Goal: Task Accomplishment & Management: Manage account settings

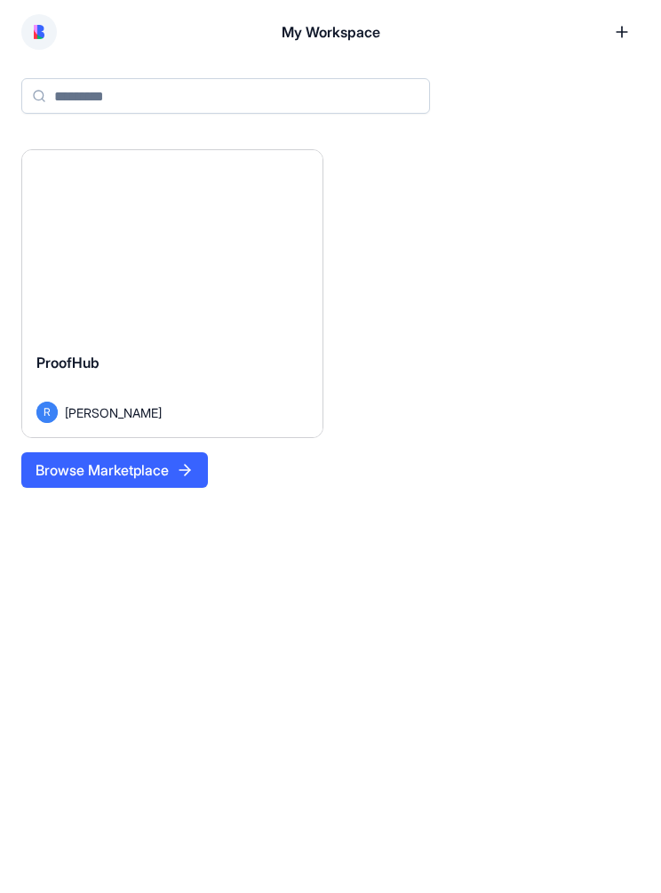
click at [243, 341] on div "ProofHub [PERSON_NAME]" at bounding box center [172, 388] width 300 height 100
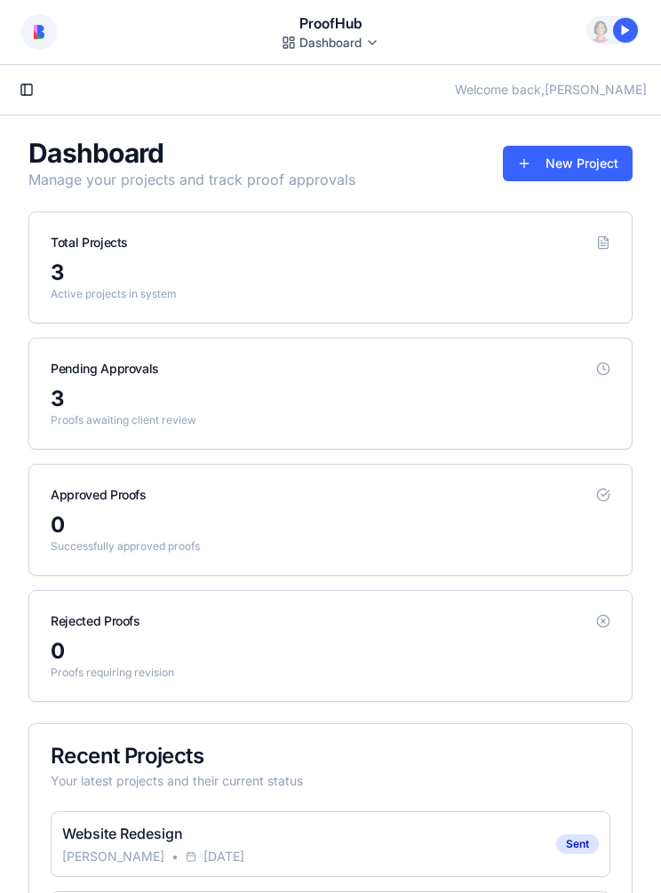
click at [440, 262] on div "3" at bounding box center [331, 273] width 560 height 28
click at [146, 252] on div "Total Projects" at bounding box center [330, 235] width 603 height 46
click at [117, 249] on div "Total Projects" at bounding box center [89, 243] width 77 height 18
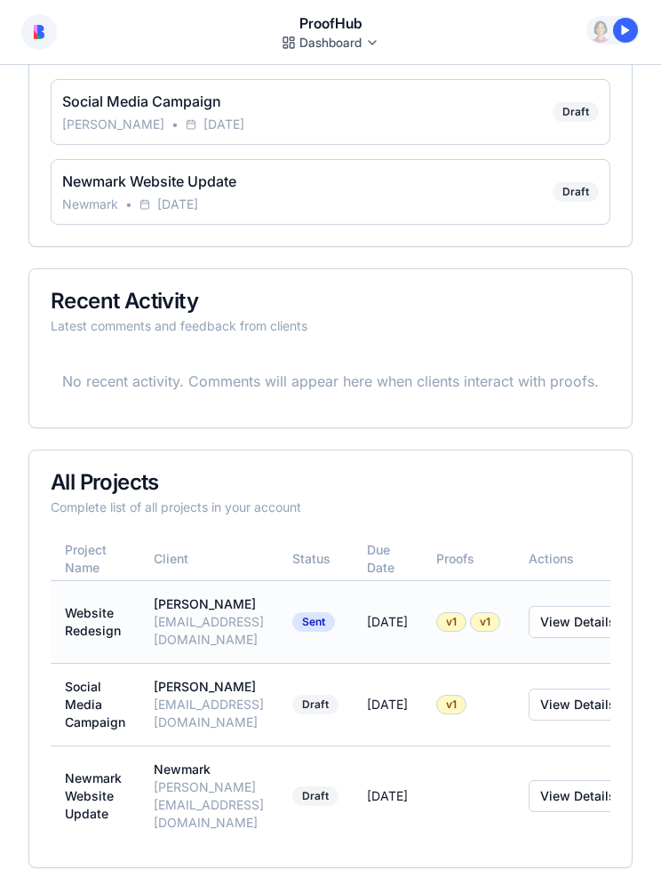
click at [264, 608] on div "[PERSON_NAME]" at bounding box center [209, 604] width 110 height 18
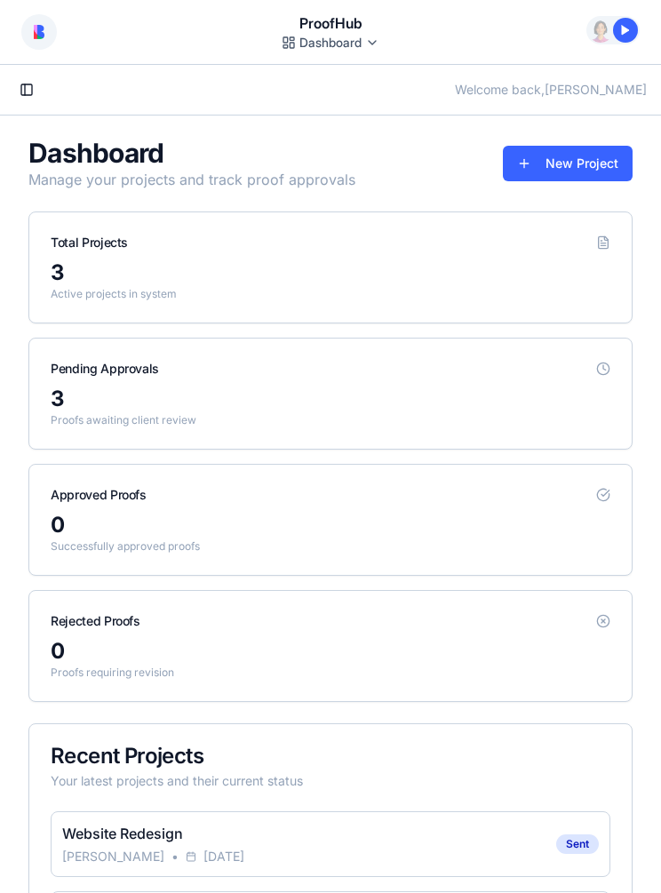
click at [486, 269] on div "3" at bounding box center [331, 273] width 560 height 28
click at [93, 249] on div "Total Projects" at bounding box center [89, 243] width 77 height 18
click at [148, 271] on div "3" at bounding box center [331, 273] width 560 height 28
click at [140, 274] on div "3" at bounding box center [331, 273] width 560 height 28
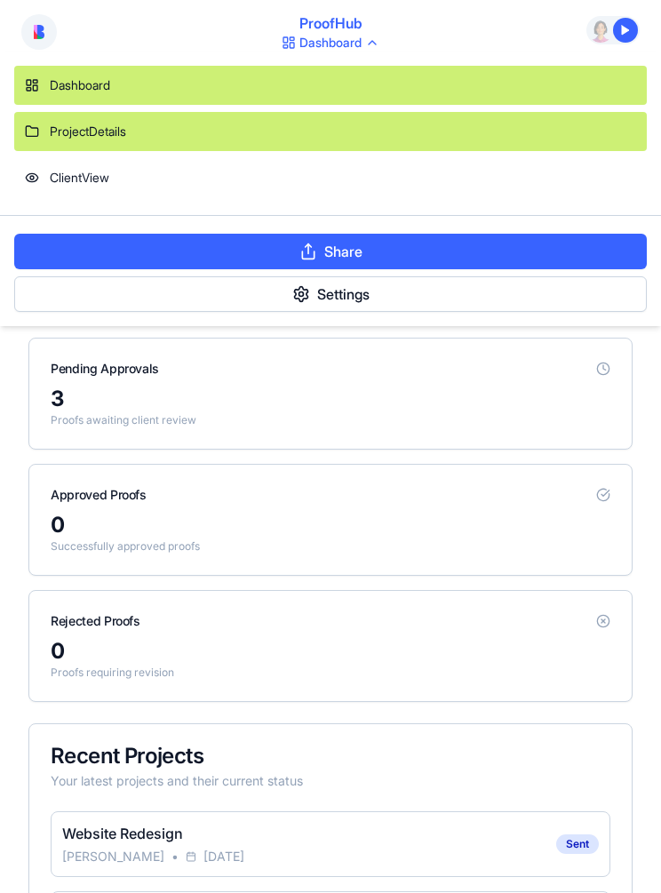
click at [331, 134] on div "ProjectDetails" at bounding box center [330, 131] width 633 height 39
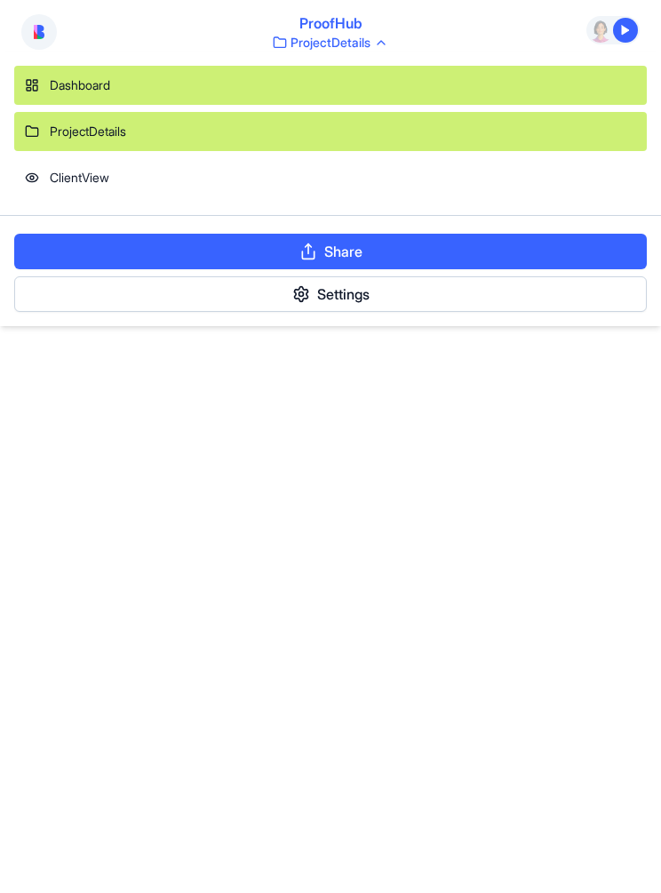
click at [221, 97] on div "Dashboard" at bounding box center [330, 85] width 633 height 39
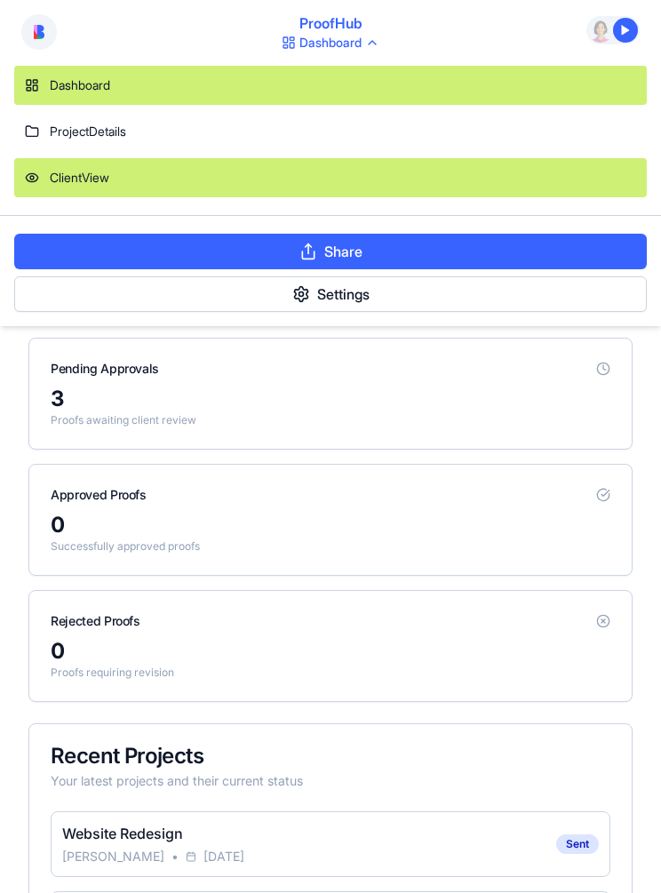
click at [270, 195] on div "ClientView" at bounding box center [330, 177] width 633 height 39
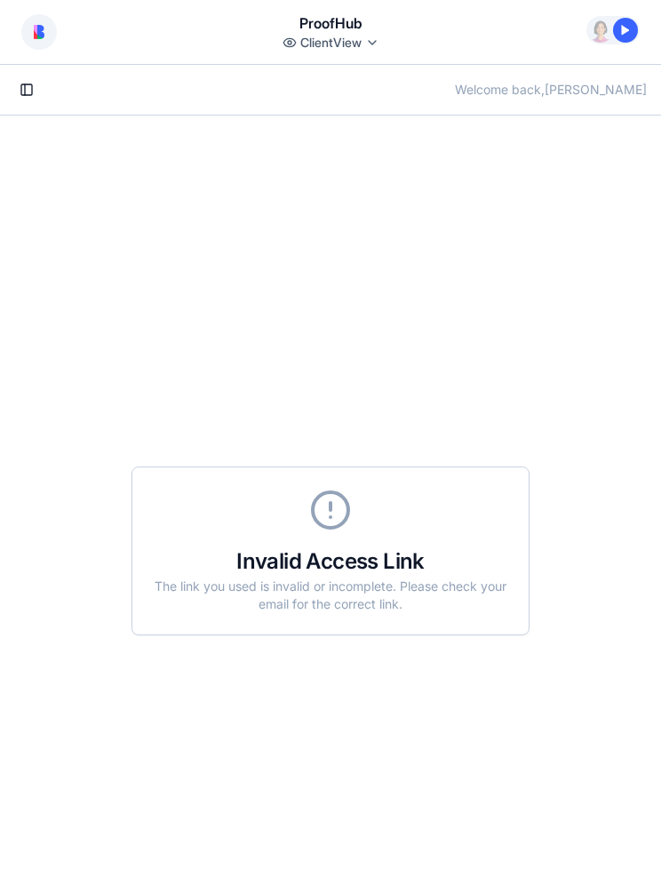
click at [446, 555] on div "Invalid Access Link" at bounding box center [331, 561] width 354 height 21
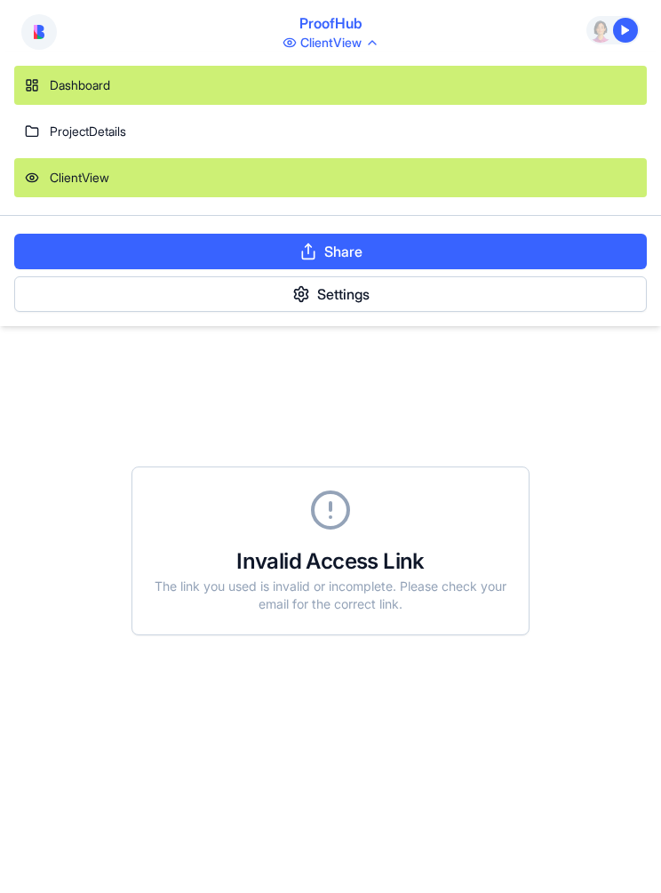
click at [296, 94] on div "Dashboard" at bounding box center [330, 85] width 633 height 39
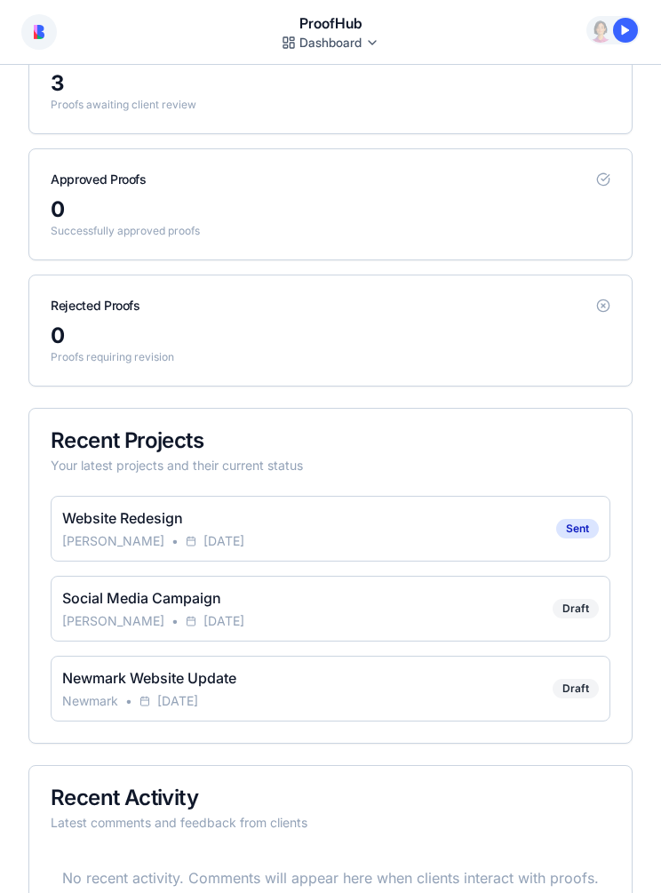
scroll to position [316, 0]
click at [480, 616] on div "Social Media Campaign [PERSON_NAME] • [DATE] Draft" at bounding box center [331, 608] width 560 height 66
click at [149, 593] on link "Social Media Campaign" at bounding box center [141, 597] width 159 height 18
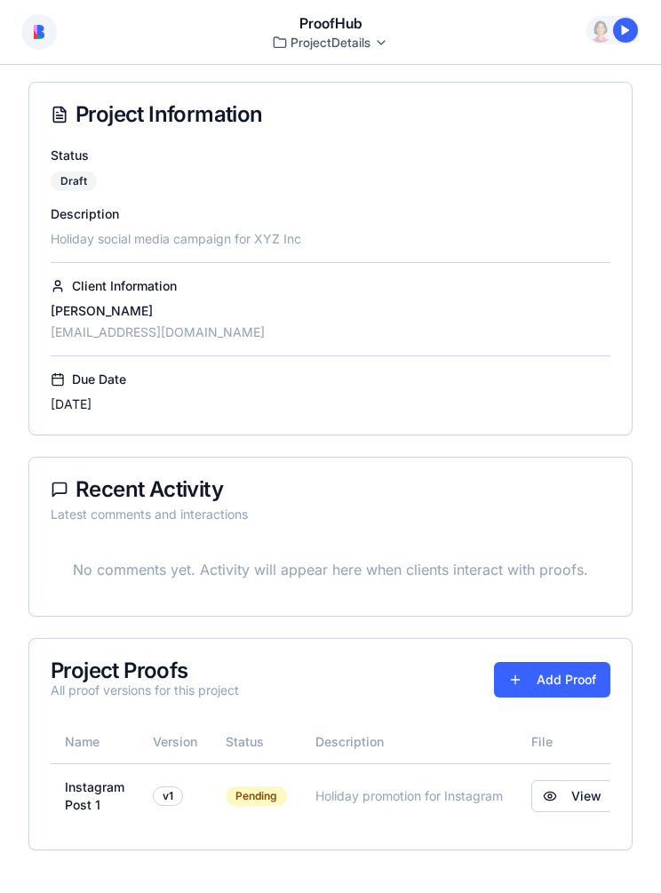
scroll to position [183, 0]
click at [577, 811] on link "View" at bounding box center [572, 796] width 82 height 32
click at [409, 787] on td "Holiday promotion for Instagram" at bounding box center [409, 795] width 216 height 65
click at [266, 787] on div "Pending" at bounding box center [256, 797] width 61 height 20
click at [266, 795] on div "Pending" at bounding box center [256, 797] width 61 height 20
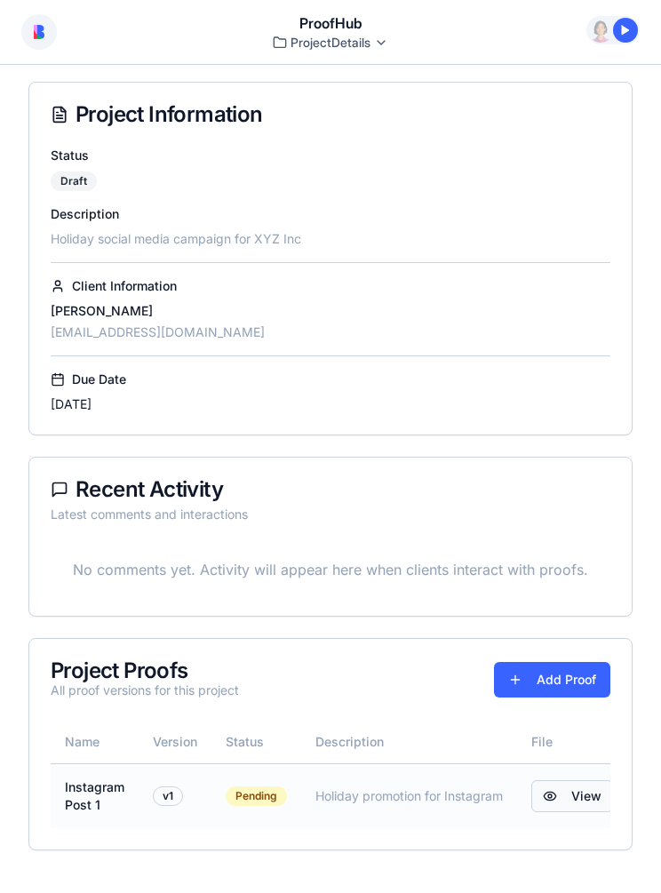
click at [573, 805] on link "View" at bounding box center [572, 796] width 82 height 32
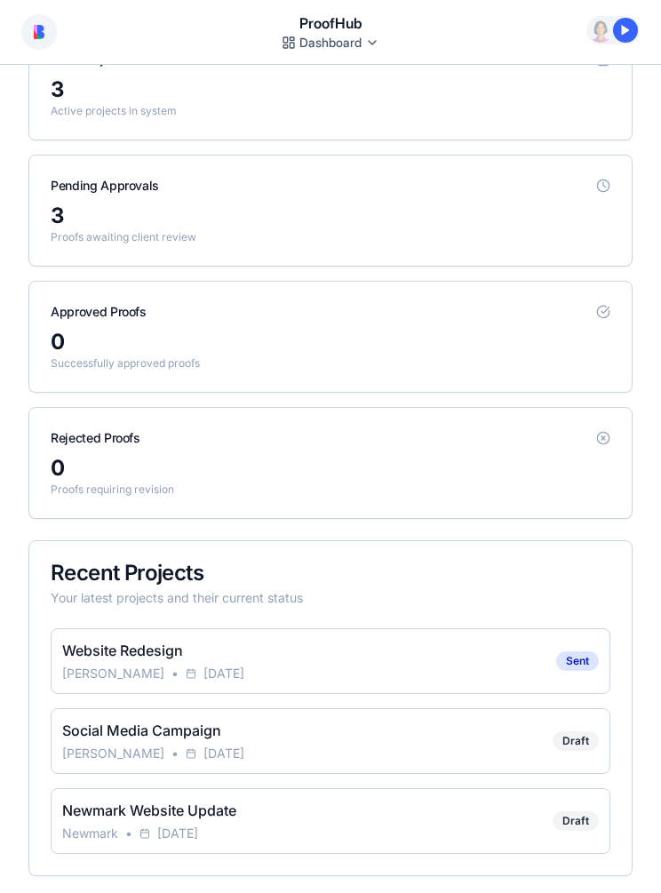
scroll to position [115, 0]
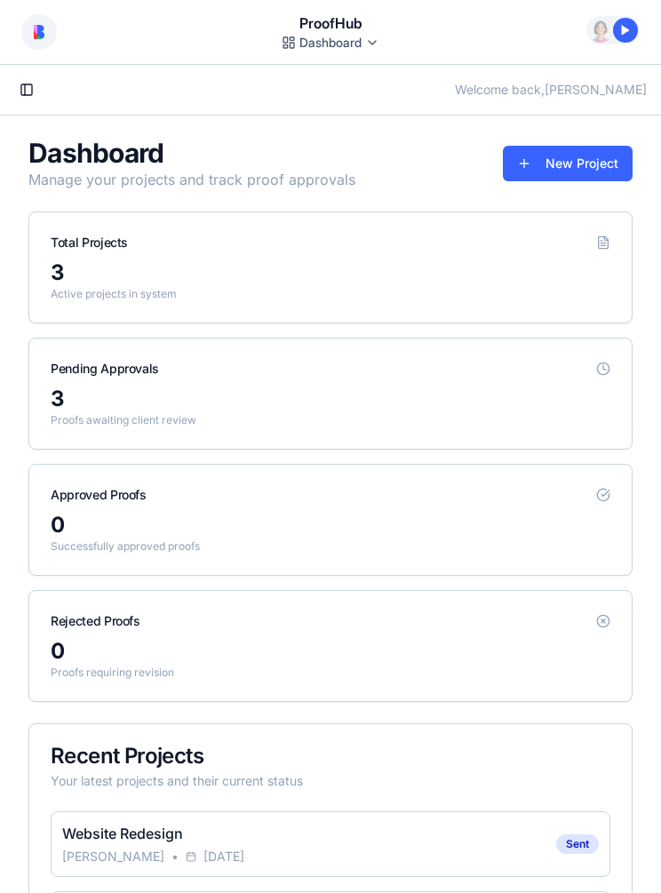
click at [45, 25] on button at bounding box center [39, 32] width 36 height 36
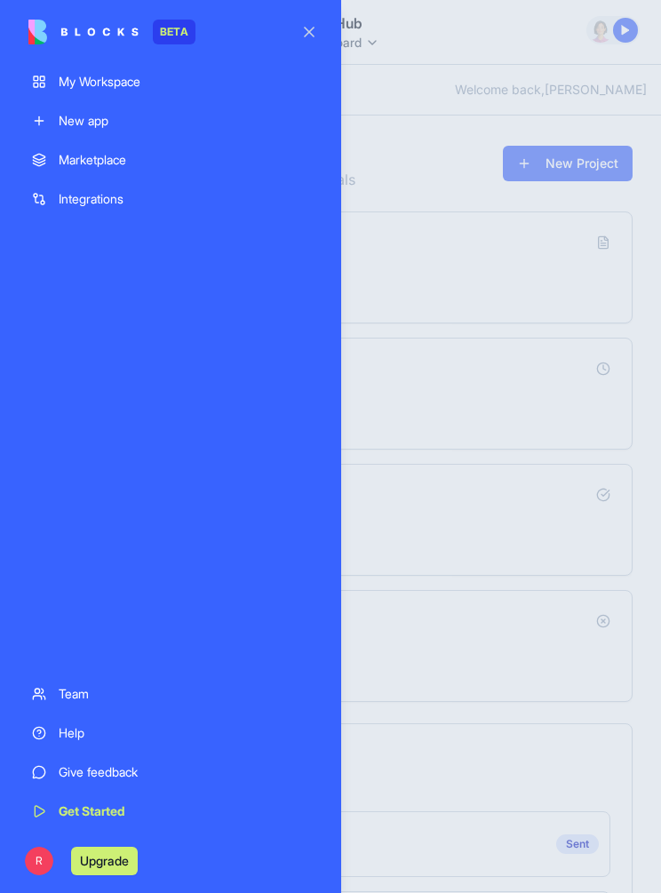
click at [134, 84] on div "My Workspace" at bounding box center [184, 82] width 251 height 18
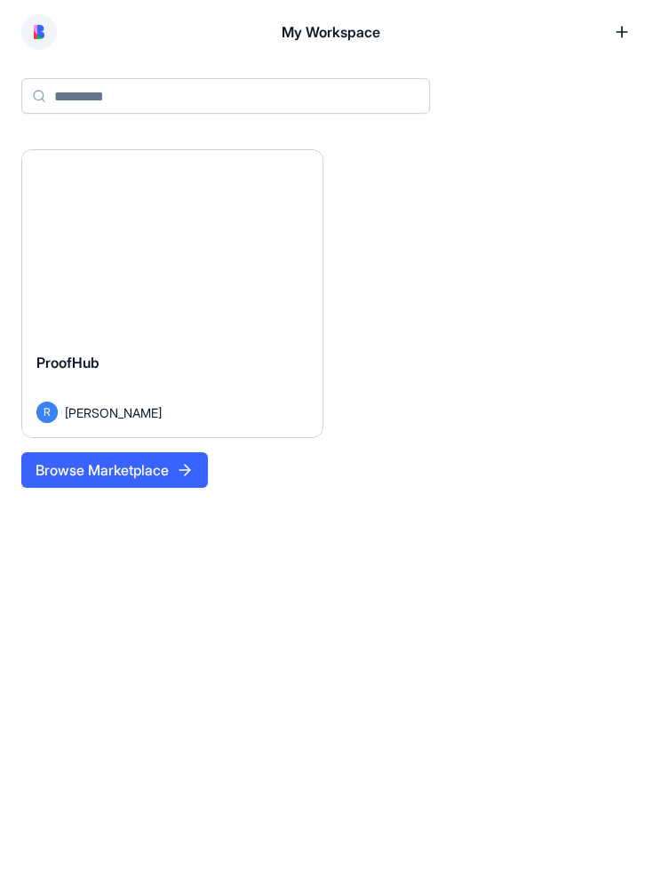
click at [618, 34] on link at bounding box center [622, 32] width 36 height 36
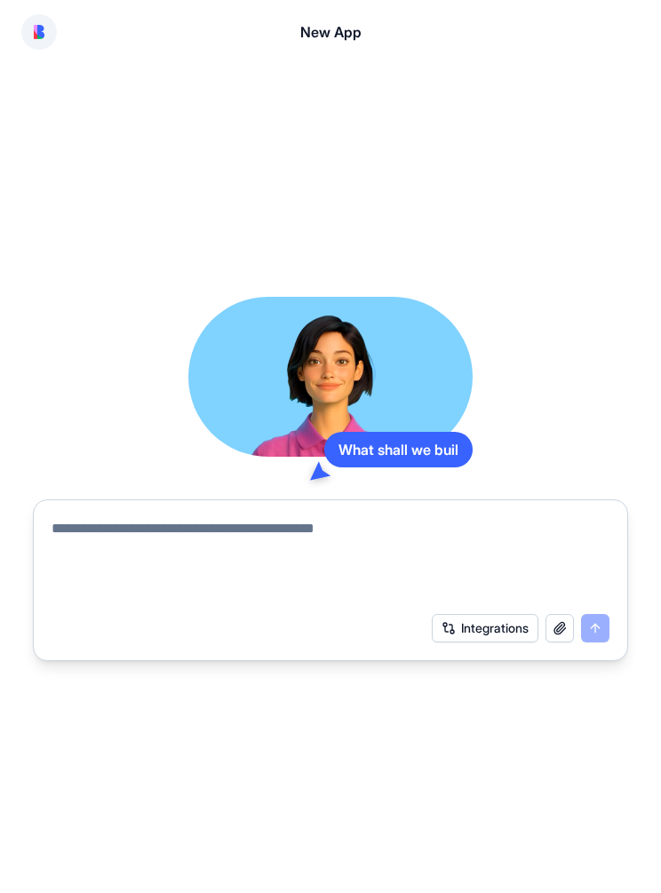
click at [238, 524] on textarea at bounding box center [331, 560] width 558 height 85
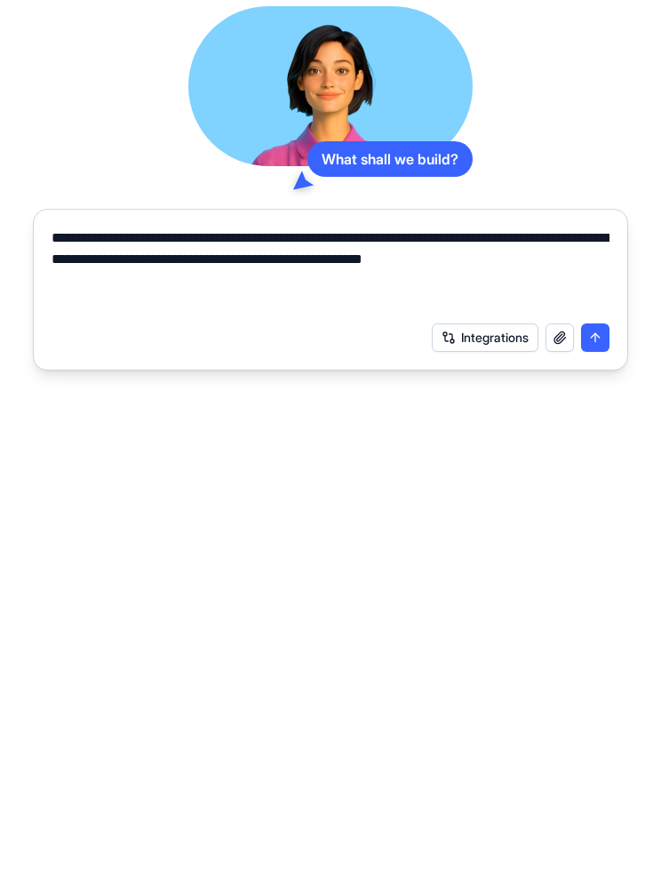
type textarea "**********"
click at [595, 614] on button "submit" at bounding box center [595, 628] width 28 height 28
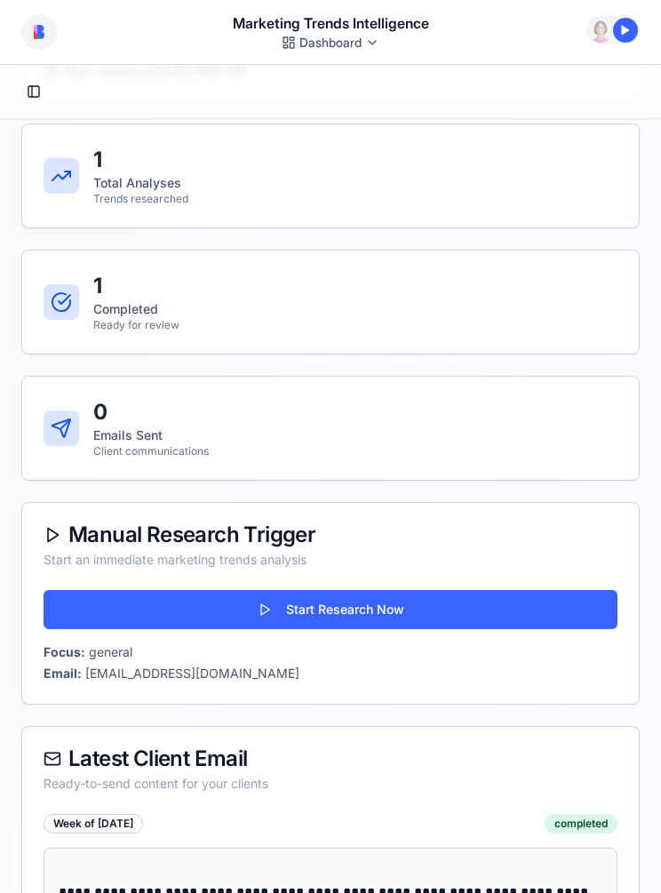
scroll to position [284, 0]
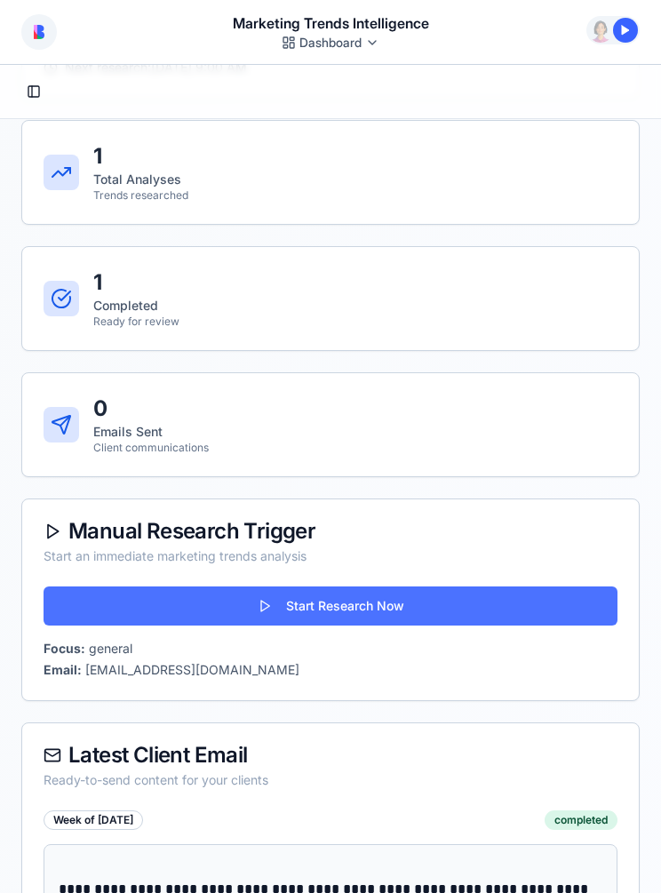
click at [425, 613] on button "Start Research Now" at bounding box center [331, 606] width 574 height 39
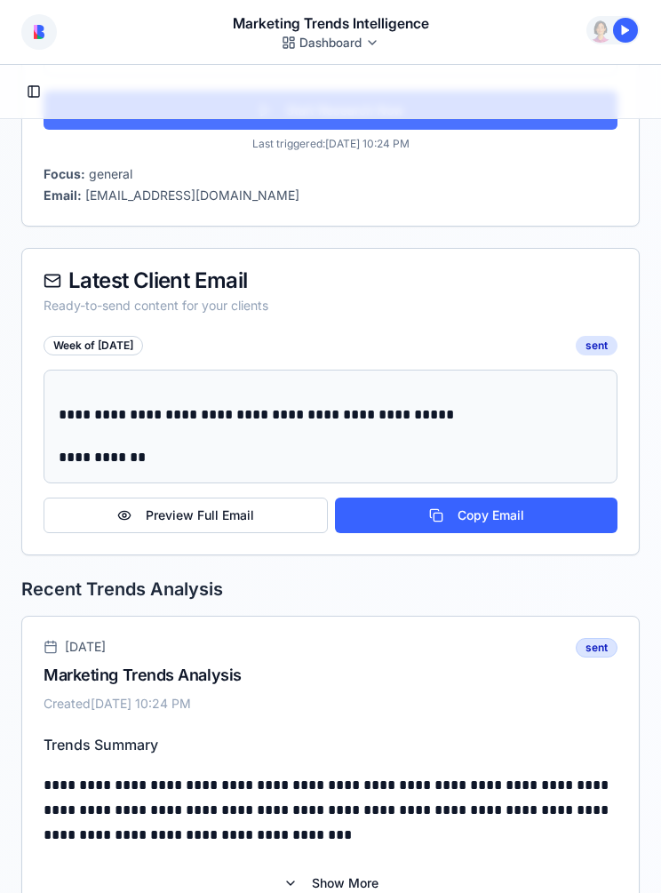
scroll to position [843, 0]
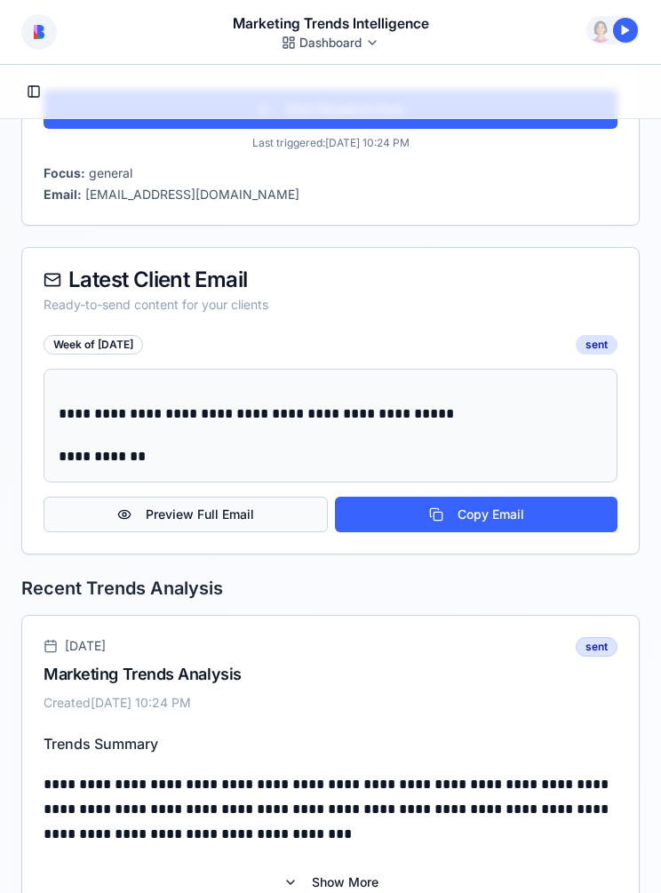
click at [277, 511] on button "Preview Full Email" at bounding box center [186, 515] width 284 height 36
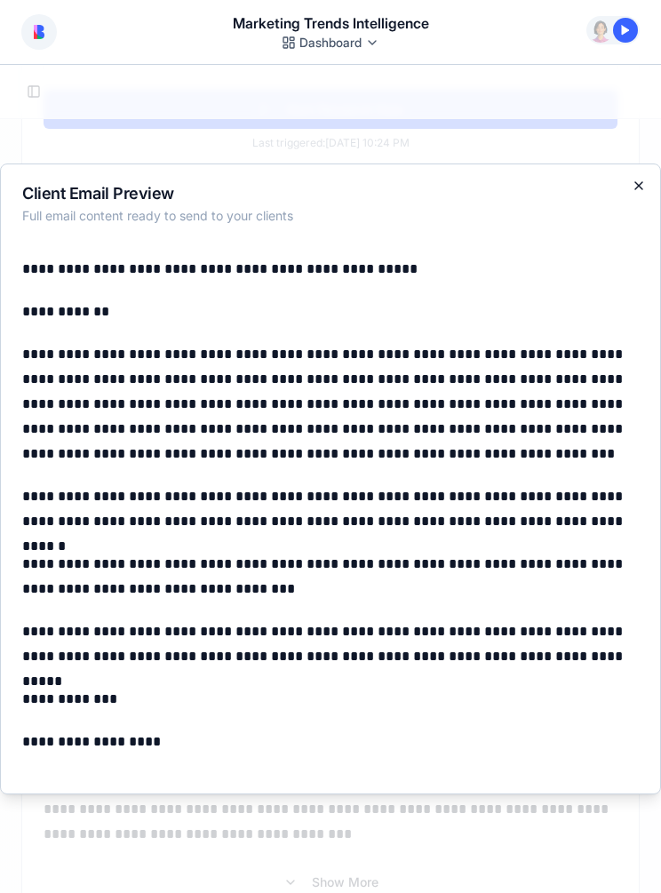
click at [643, 184] on icon "button" at bounding box center [639, 186] width 14 height 14
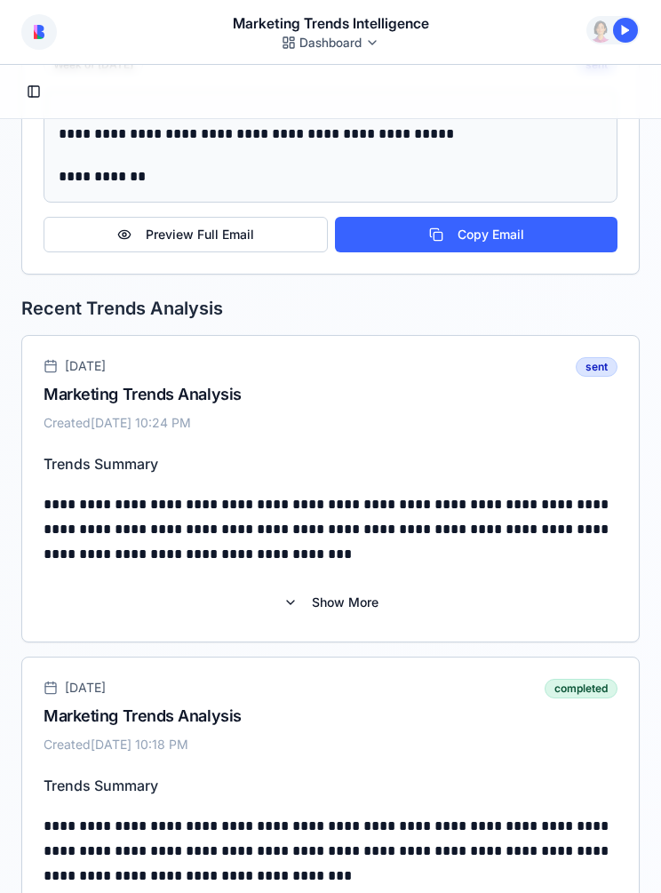
scroll to position [1112, 0]
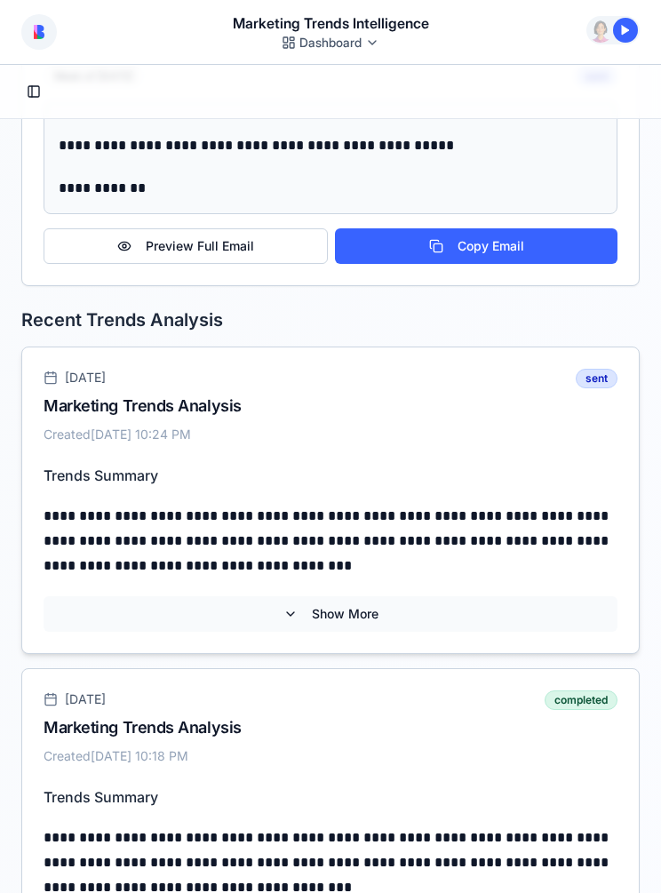
click at [361, 624] on button "Show More" at bounding box center [331, 614] width 574 height 36
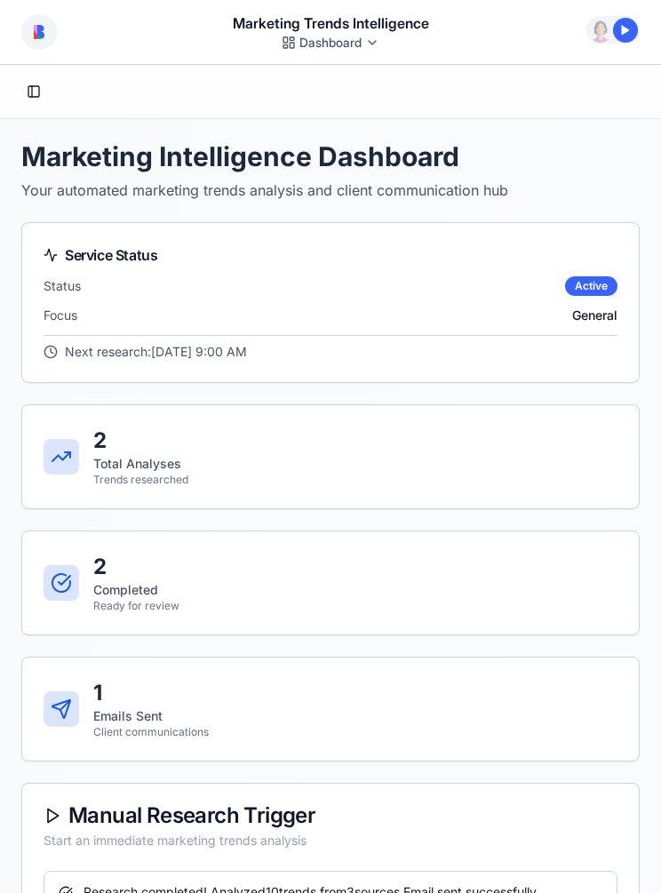
scroll to position [0, 0]
click at [387, 273] on div "Service Status" at bounding box center [330, 249] width 617 height 53
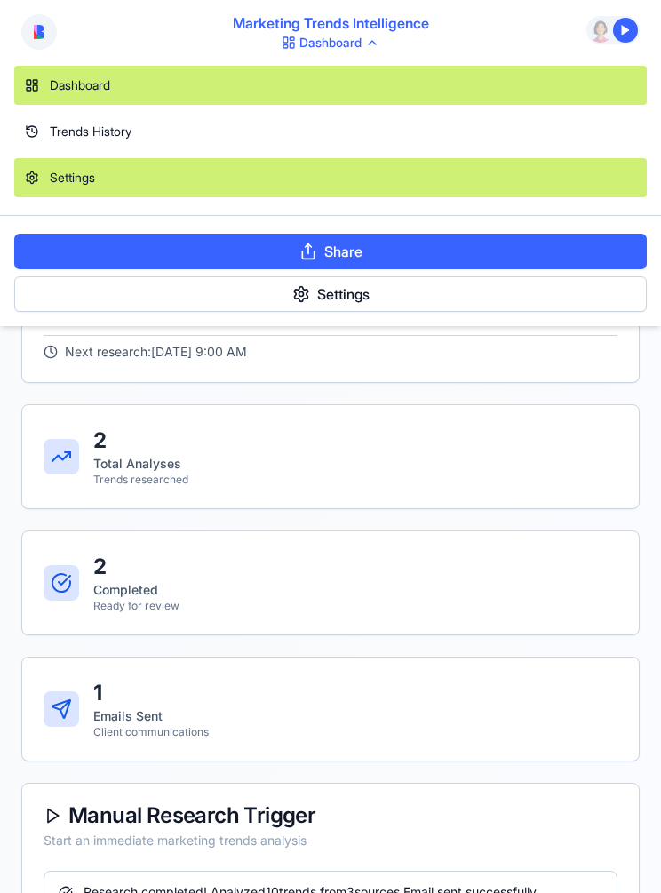
click at [352, 182] on div "Settings" at bounding box center [330, 177] width 633 height 39
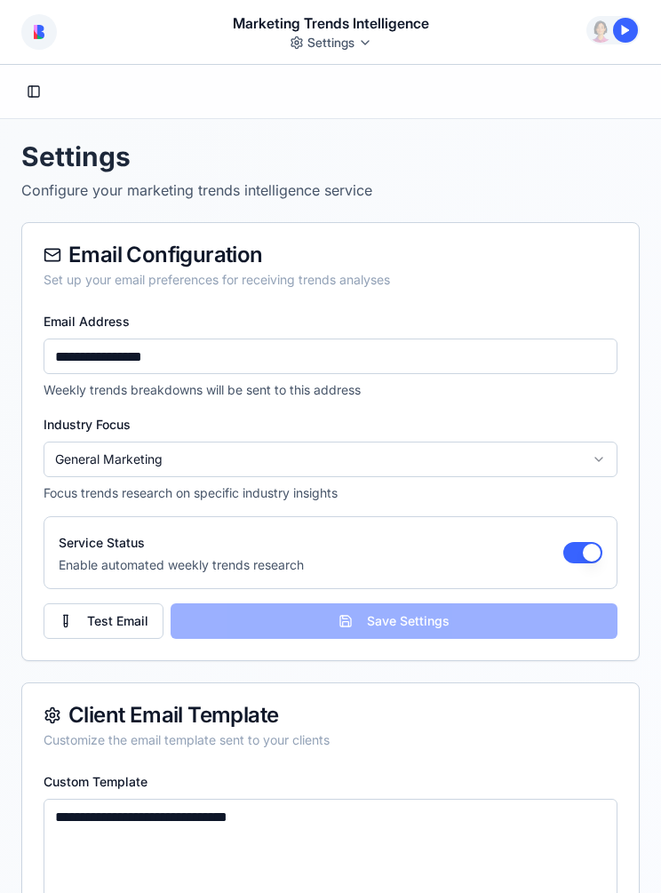
click at [273, 360] on input "**********" at bounding box center [331, 357] width 574 height 36
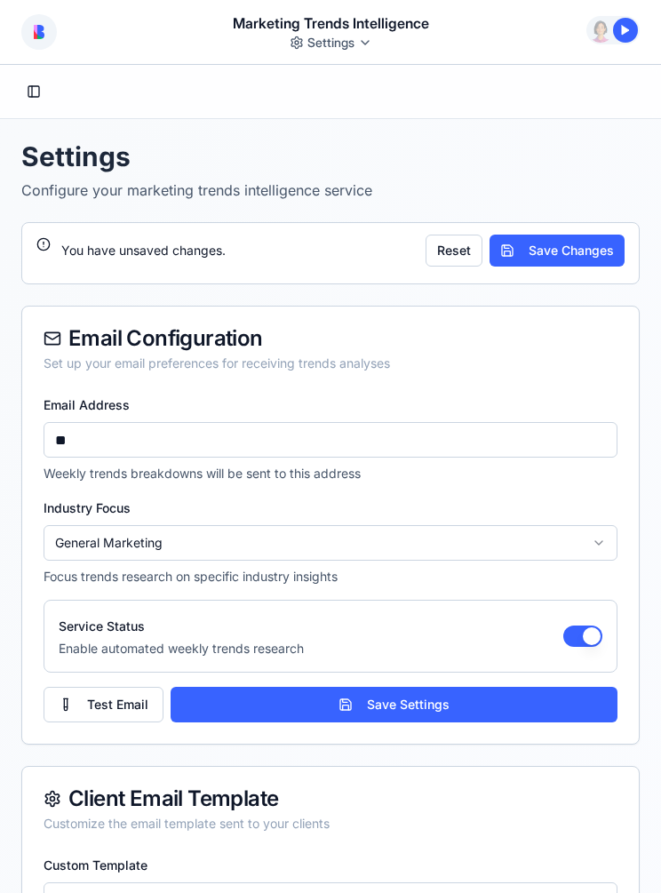
type input "*"
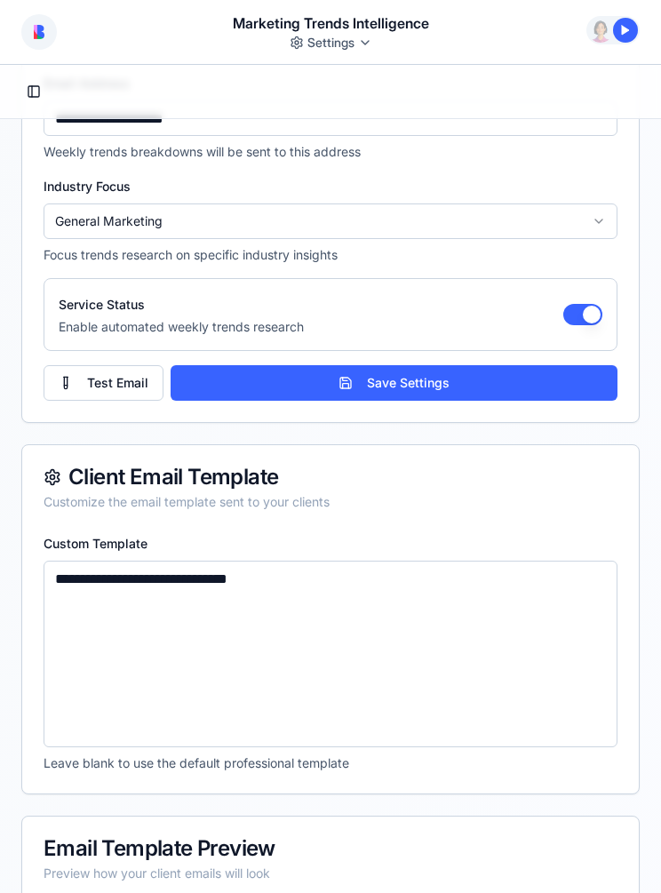
scroll to position [321, 0]
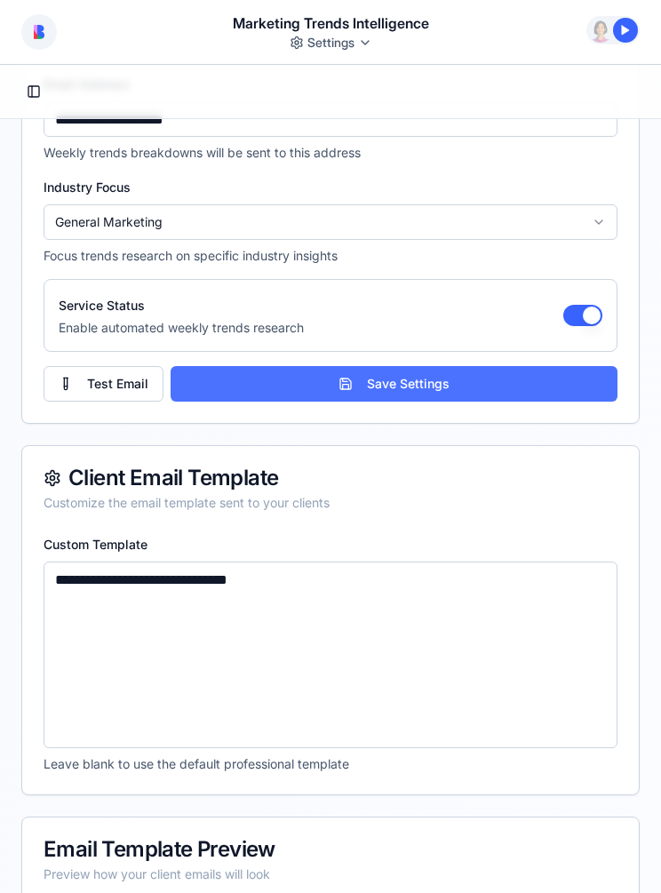
type input "**********"
click at [516, 383] on button "Save Settings" at bounding box center [394, 384] width 447 height 36
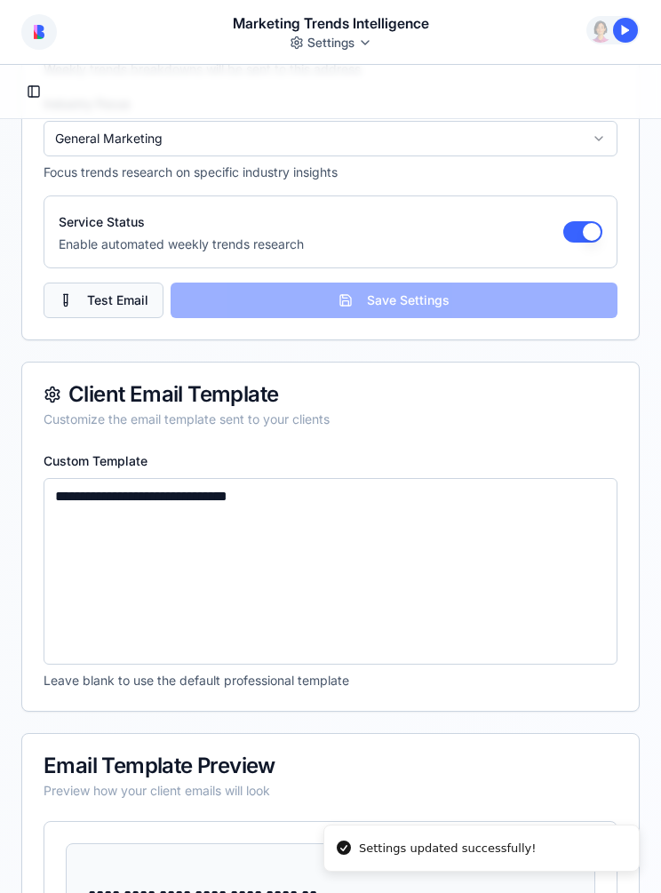
click at [82, 299] on button "Test Email" at bounding box center [104, 301] width 120 height 36
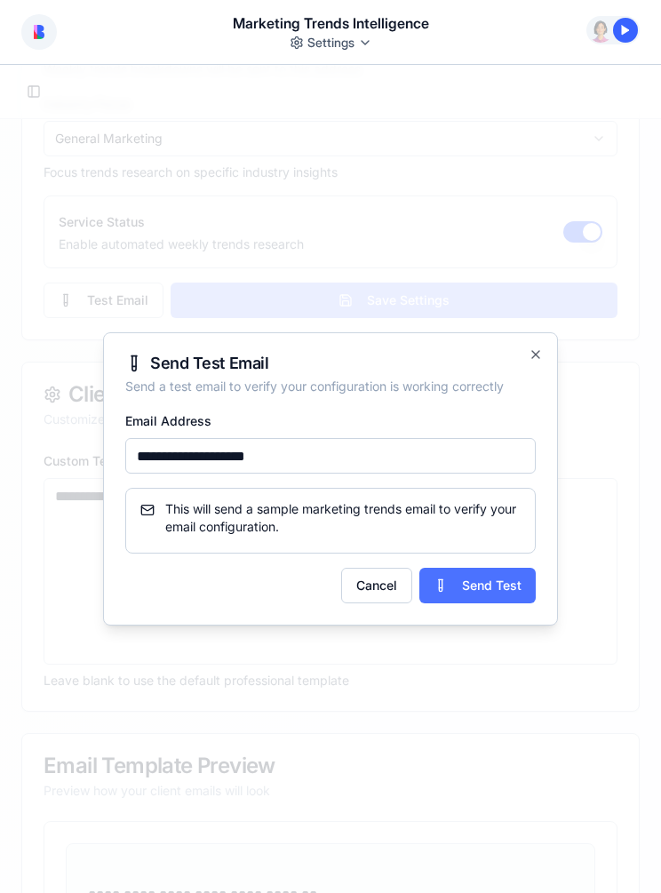
type input "**********"
click at [490, 595] on button "Send Test" at bounding box center [478, 586] width 116 height 36
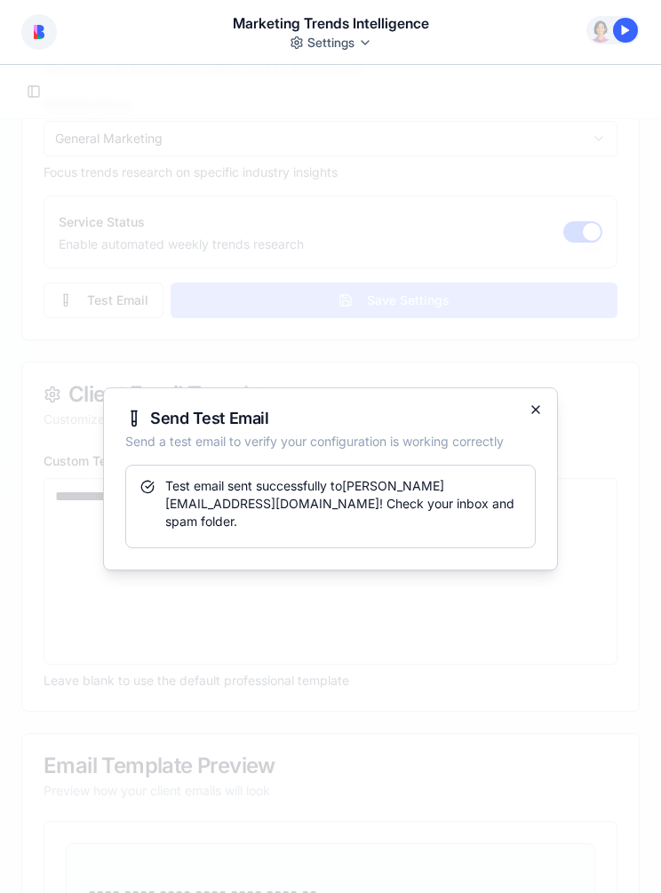
click at [533, 413] on icon "button" at bounding box center [535, 409] width 7 height 7
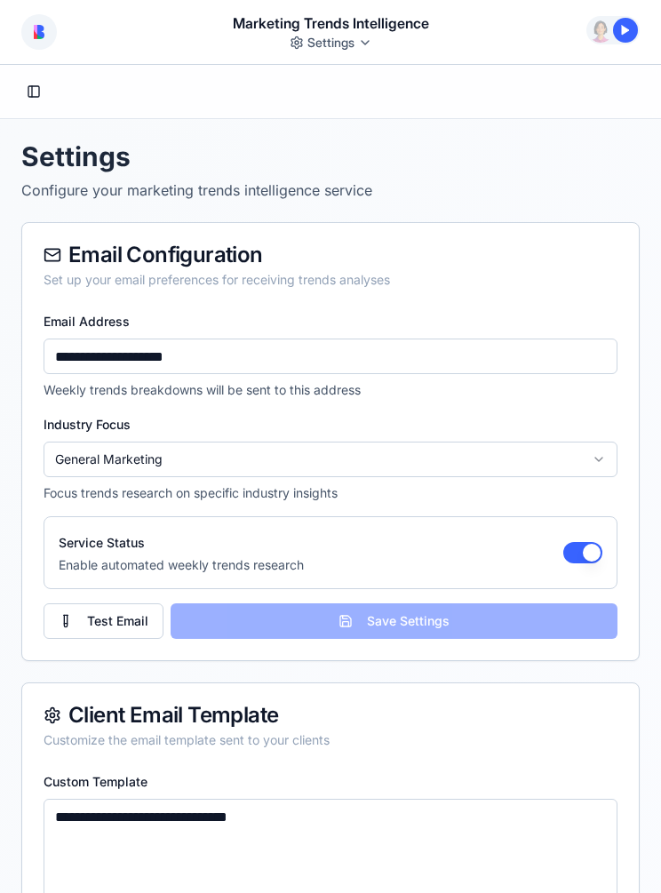
scroll to position [0, 0]
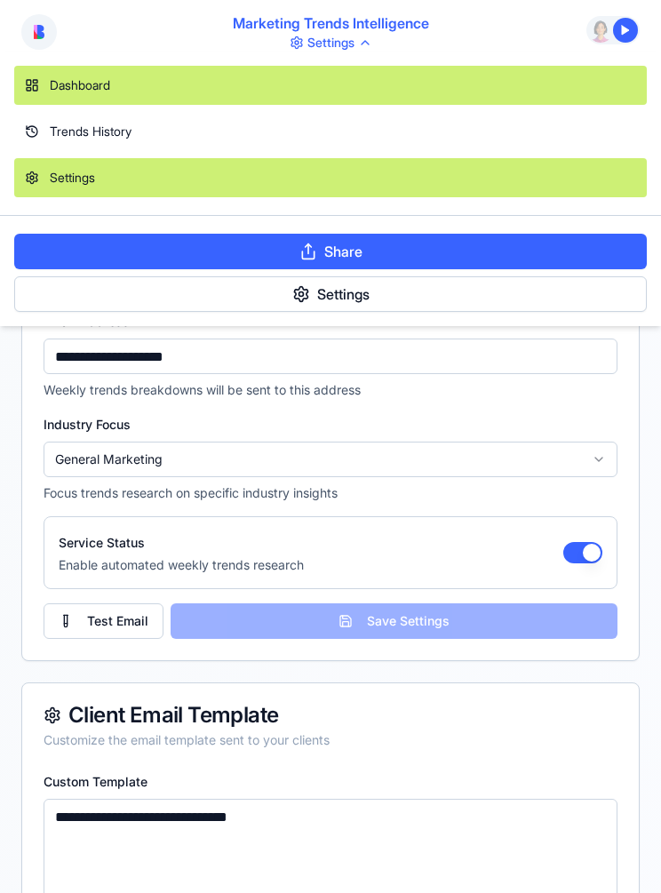
click at [376, 92] on div "Dashboard" at bounding box center [330, 85] width 633 height 39
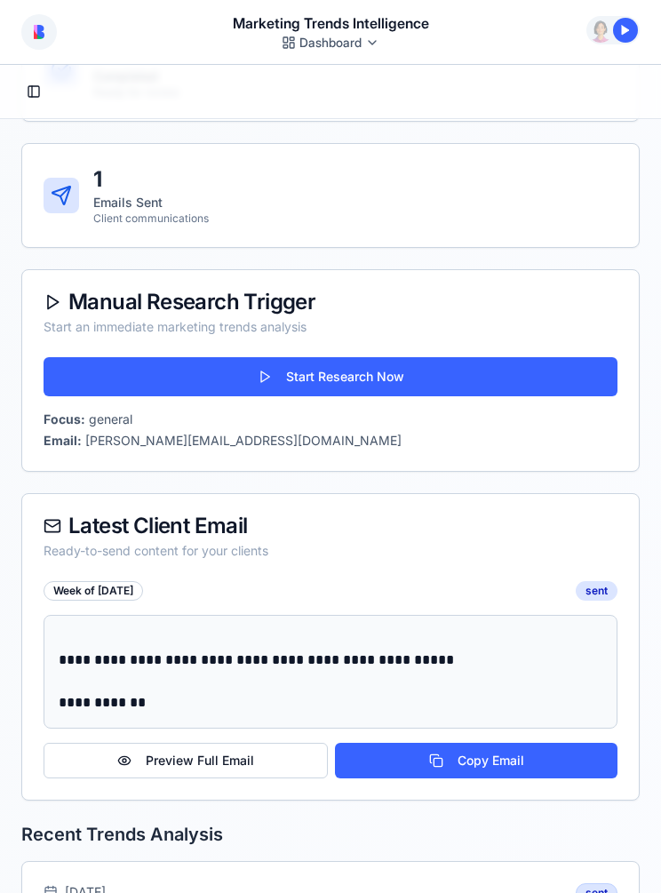
scroll to position [520, 0]
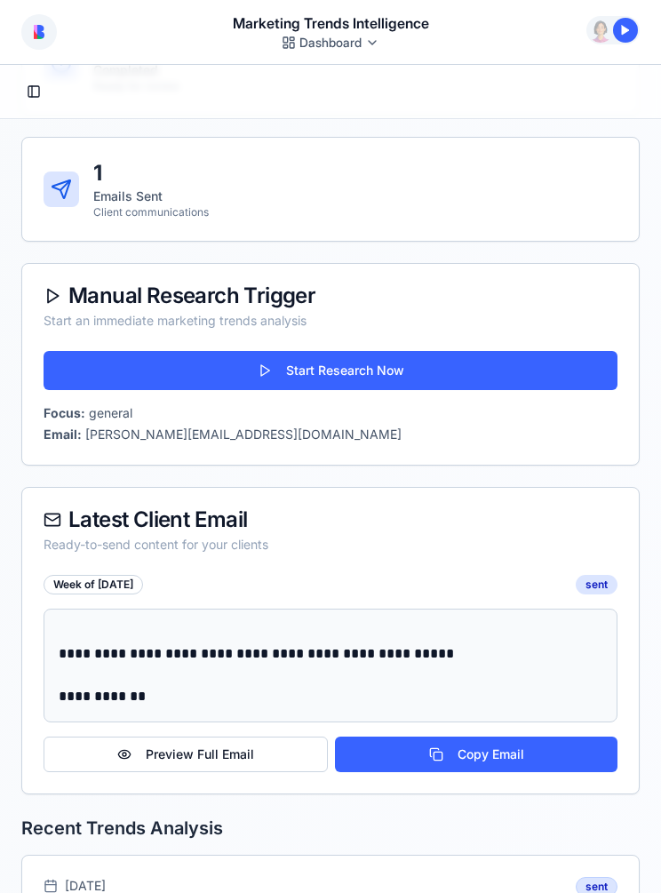
click at [628, 21] on div at bounding box center [625, 30] width 25 height 25
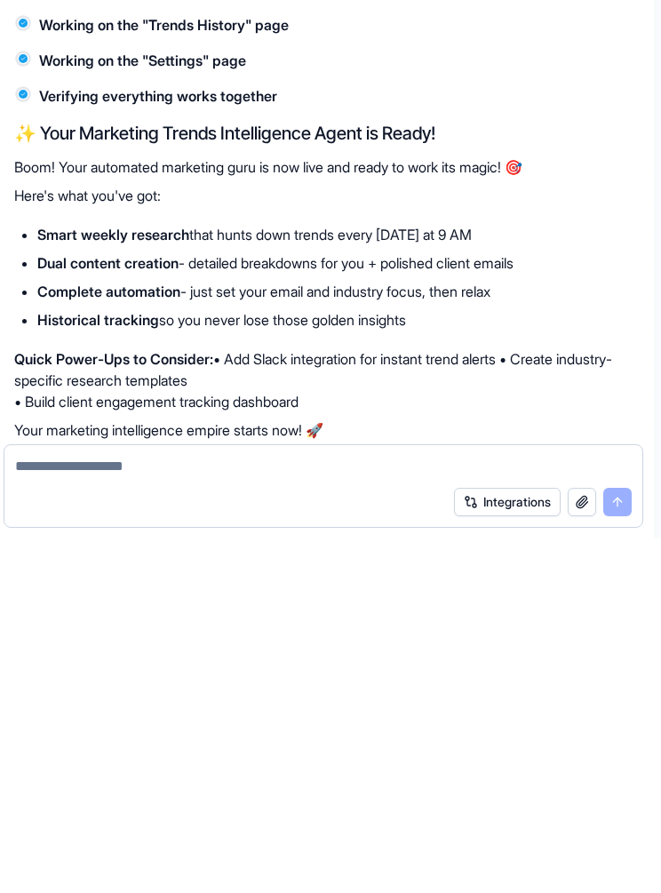
scroll to position [0, 0]
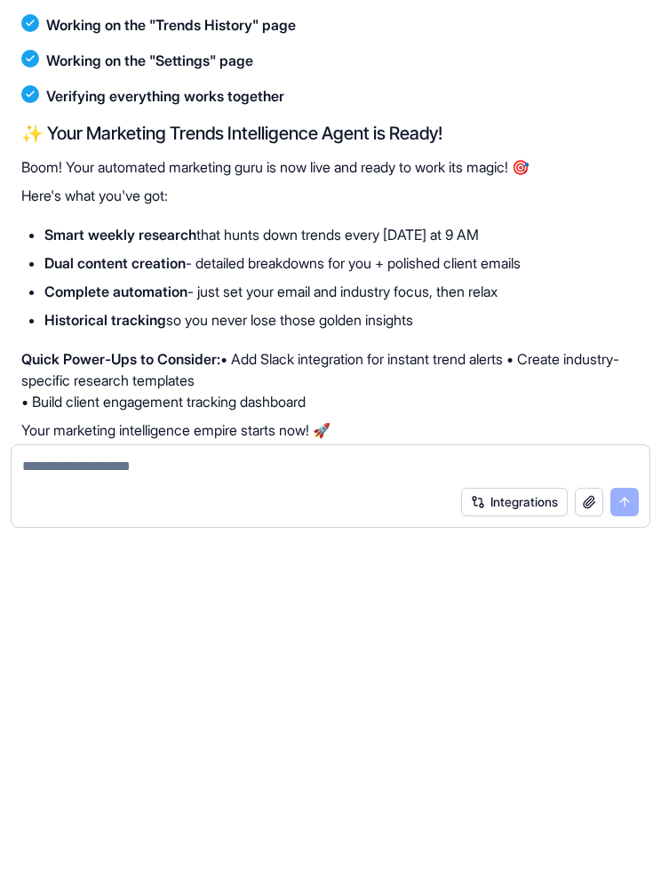
click at [511, 843] on button "Integrations" at bounding box center [514, 857] width 107 height 28
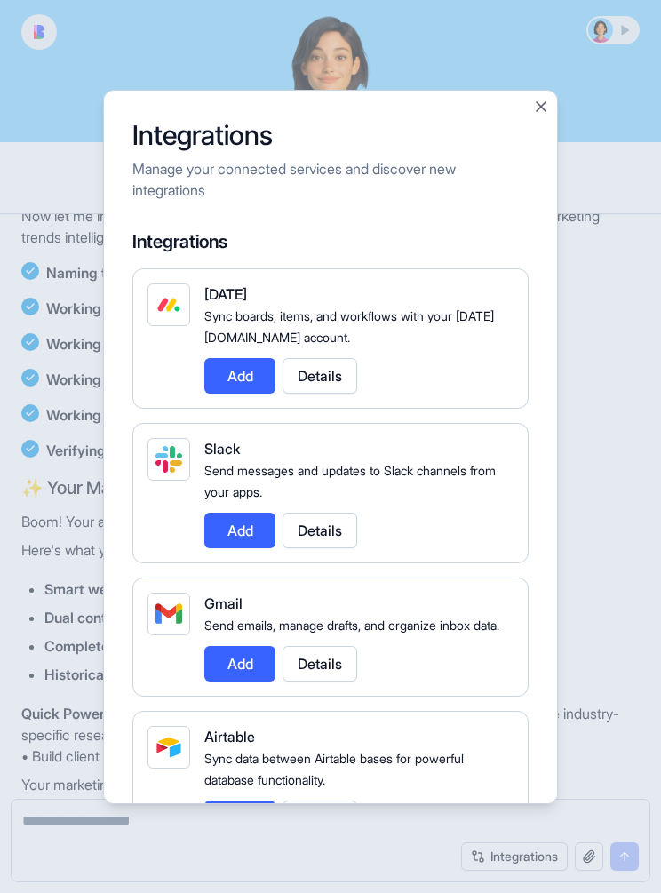
click at [252, 646] on button "Add" at bounding box center [239, 664] width 71 height 36
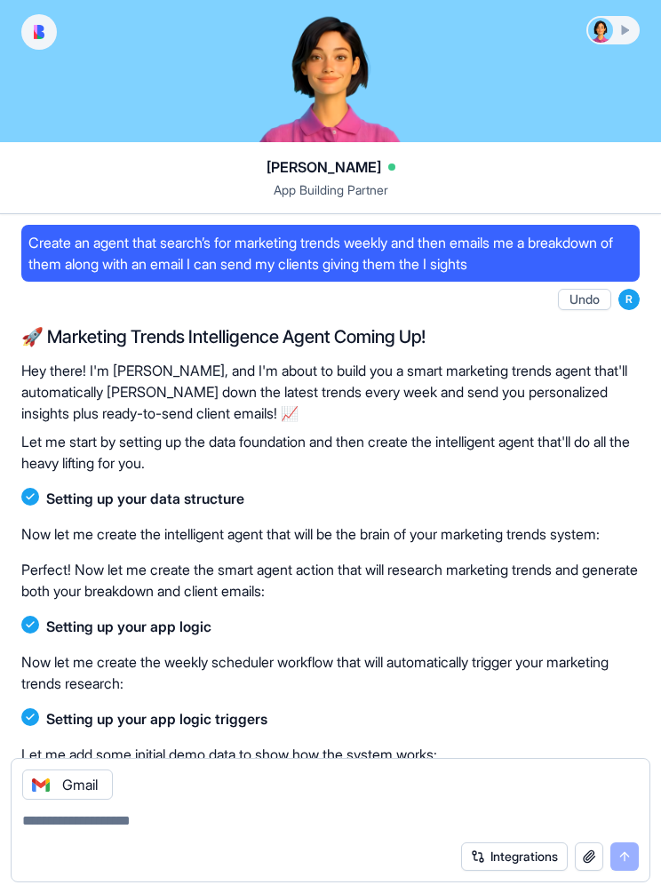
click at [610, 35] on div at bounding box center [600, 30] width 25 height 25
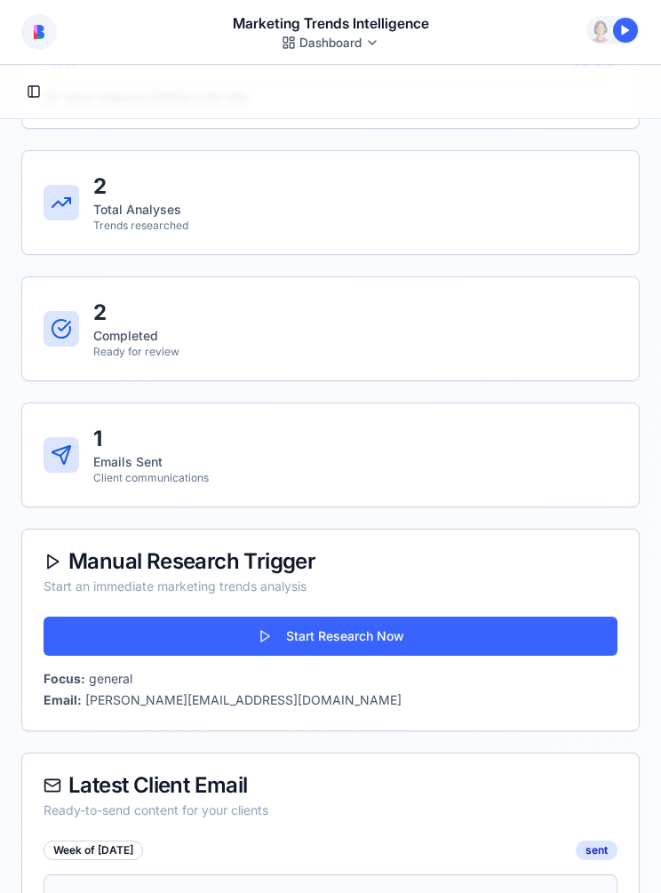
scroll to position [330, 0]
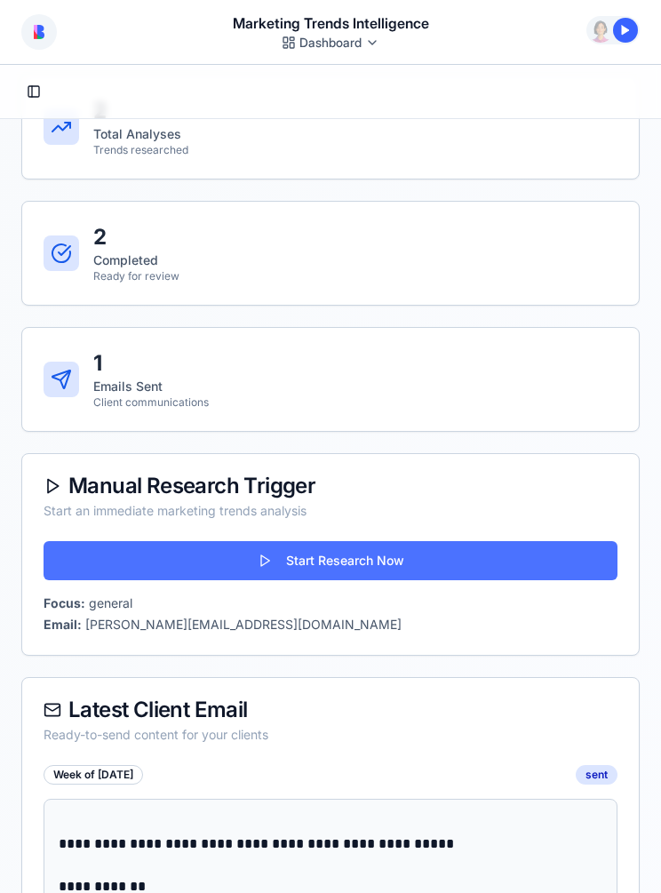
click at [404, 563] on button "Start Research Now" at bounding box center [331, 560] width 574 height 39
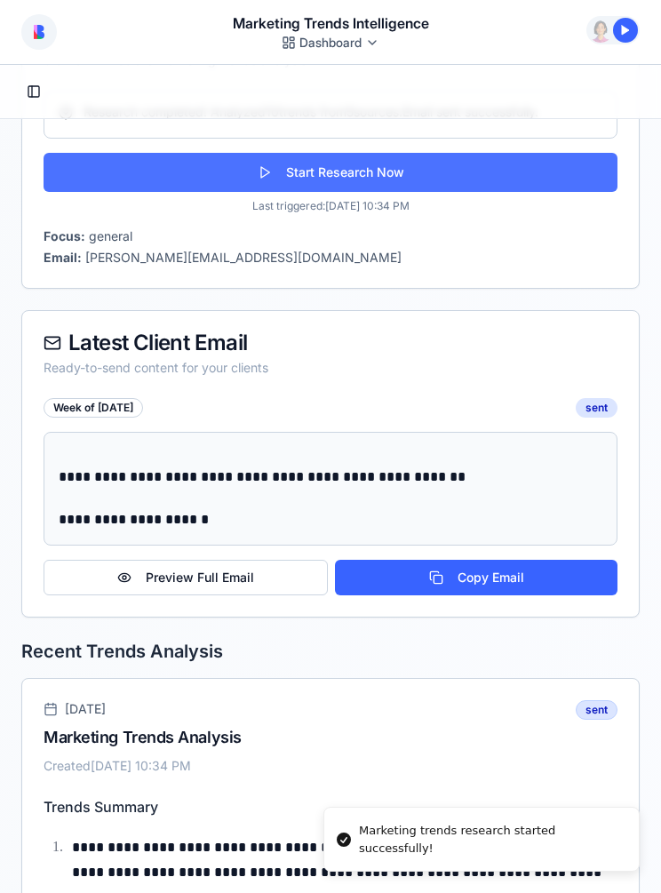
scroll to position [779, 0]
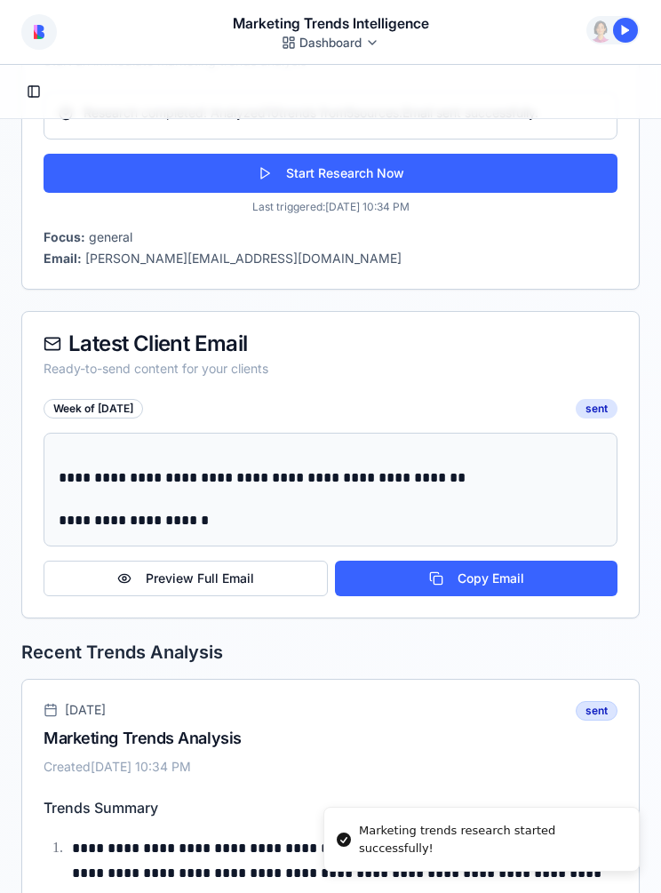
click at [513, 494] on div "**********" at bounding box center [331, 533] width 544 height 135
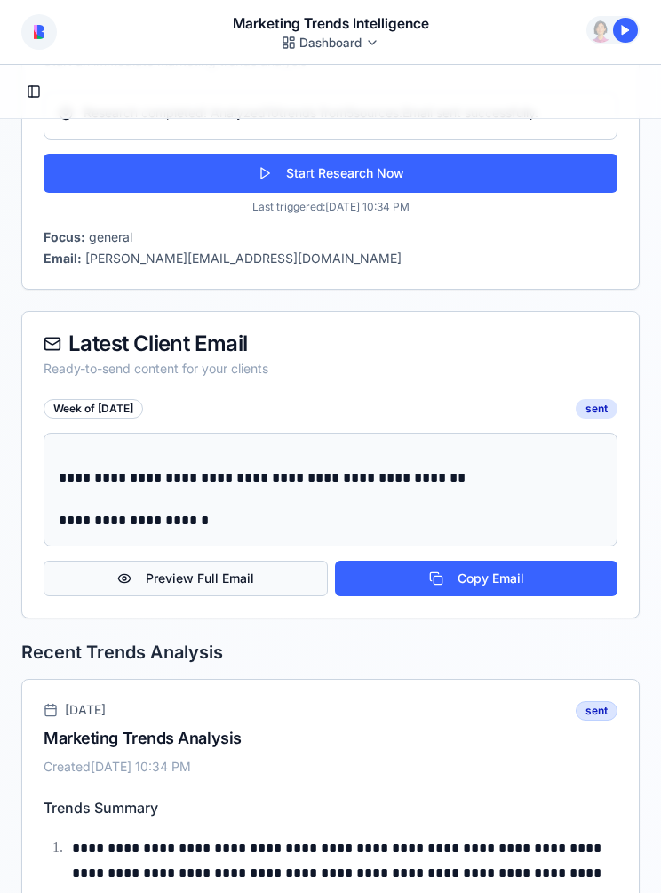
click at [275, 583] on button "Preview Full Email" at bounding box center [186, 579] width 284 height 36
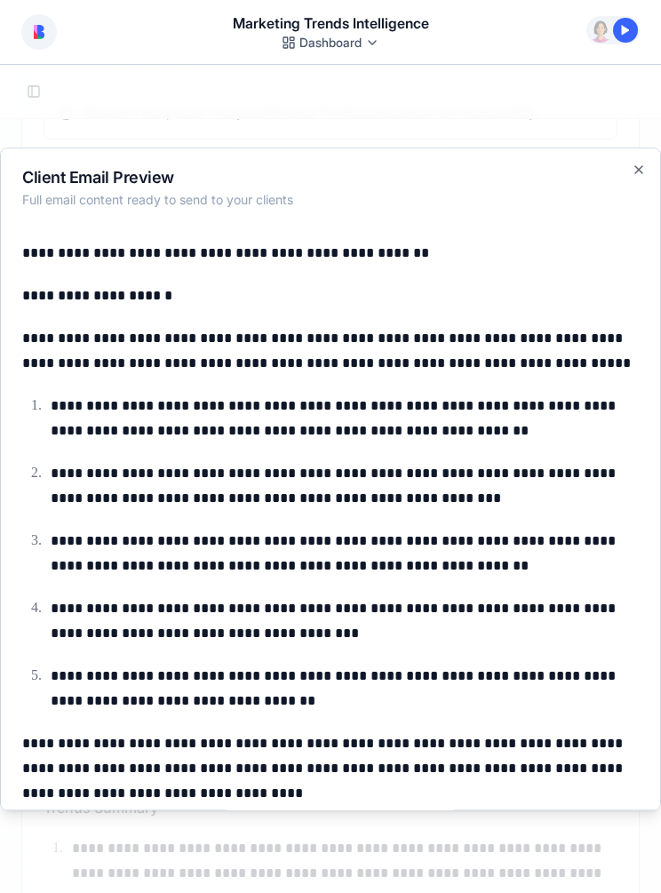
scroll to position [0, 0]
